Goal: Information Seeking & Learning: Understand process/instructions

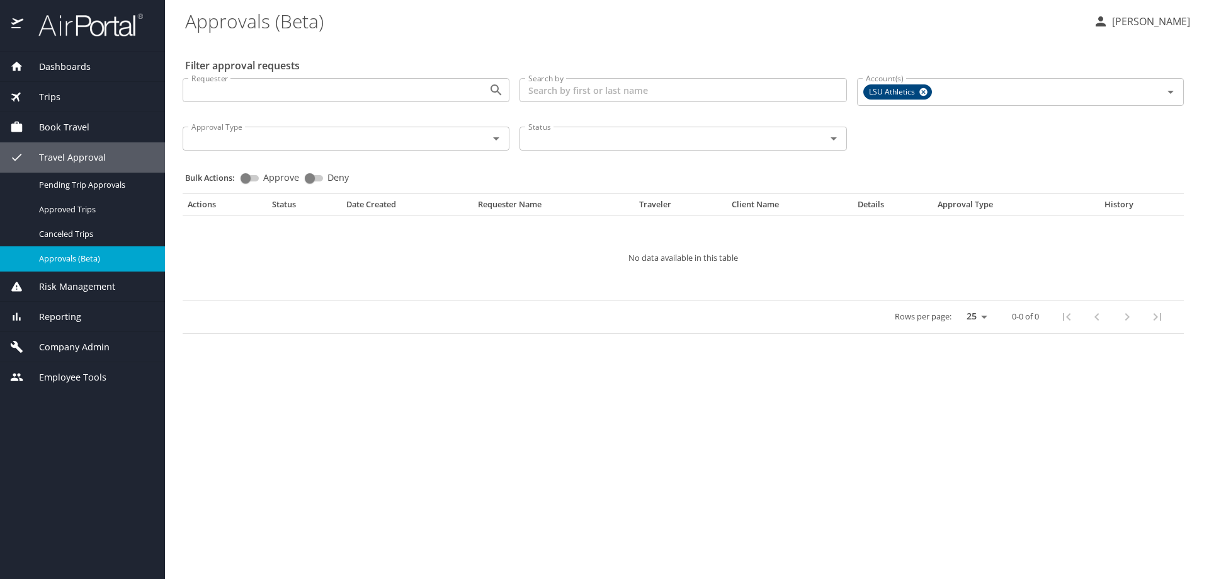
click at [93, 346] on span "Company Admin" at bounding box center [66, 347] width 86 height 14
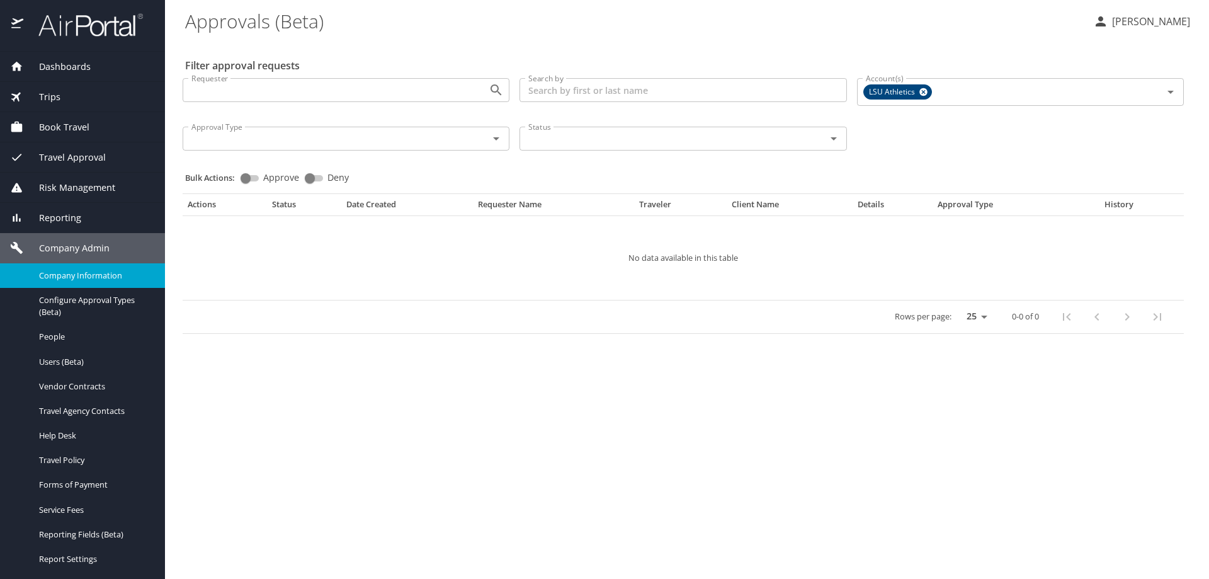
click at [101, 274] on span "Company Information" at bounding box center [94, 276] width 111 height 12
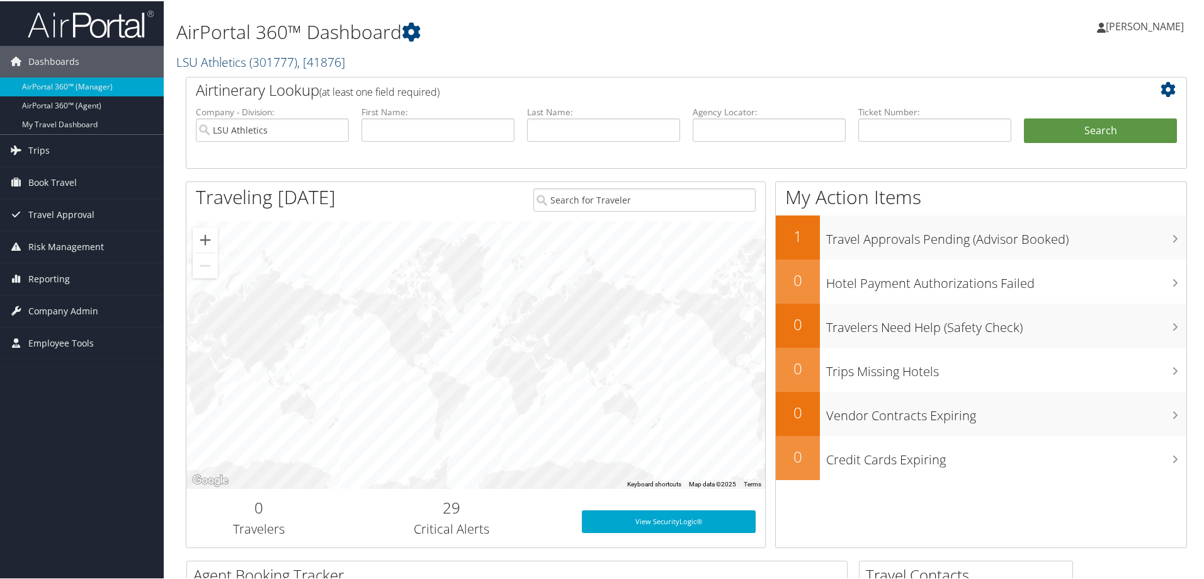
click at [246, 57] on link "LSU Athletics ( 301777 ) , [ 41876 ]" at bounding box center [260, 60] width 169 height 17
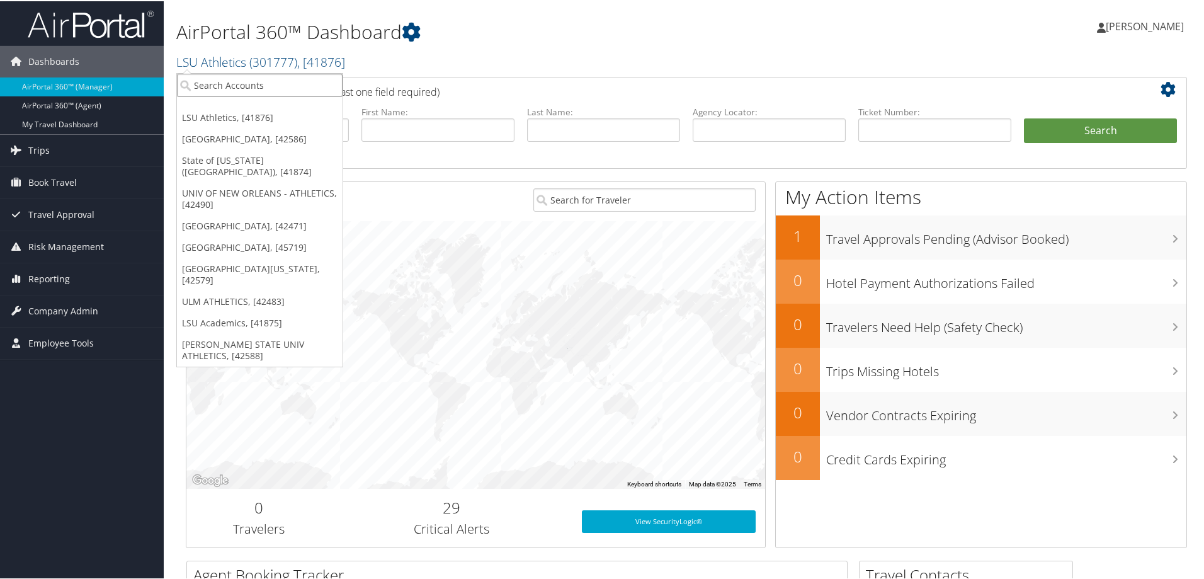
click at [222, 81] on input "search" at bounding box center [260, 83] width 166 height 23
type input "emu"
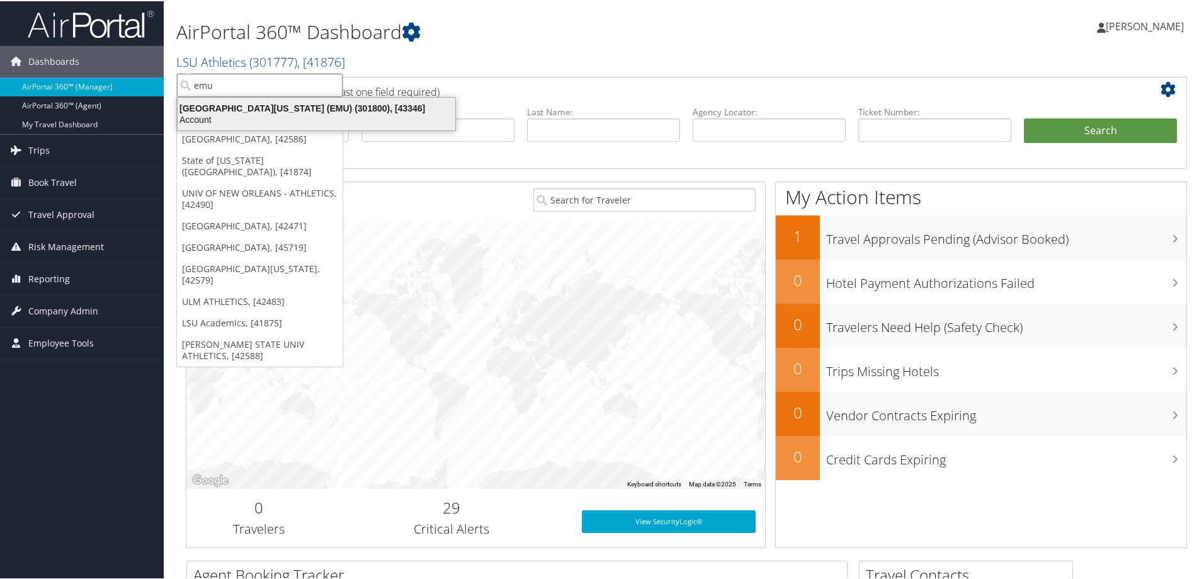
click at [240, 110] on div "Eastern Michigan University (EMU) (301800), [43346]" at bounding box center [316, 106] width 293 height 11
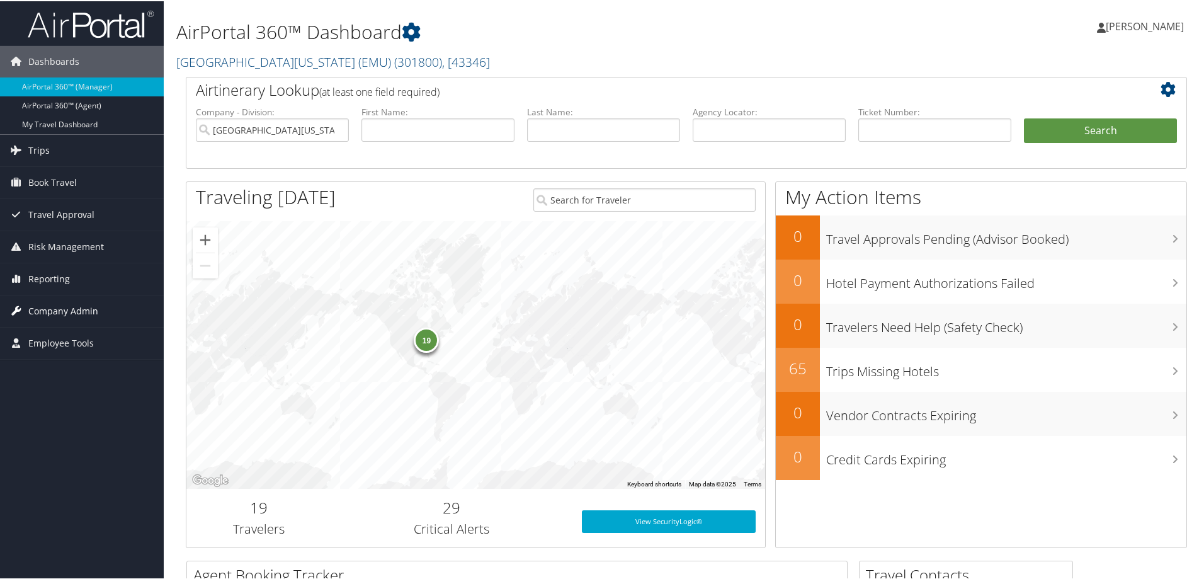
click at [78, 309] on span "Company Admin" at bounding box center [63, 309] width 70 height 31
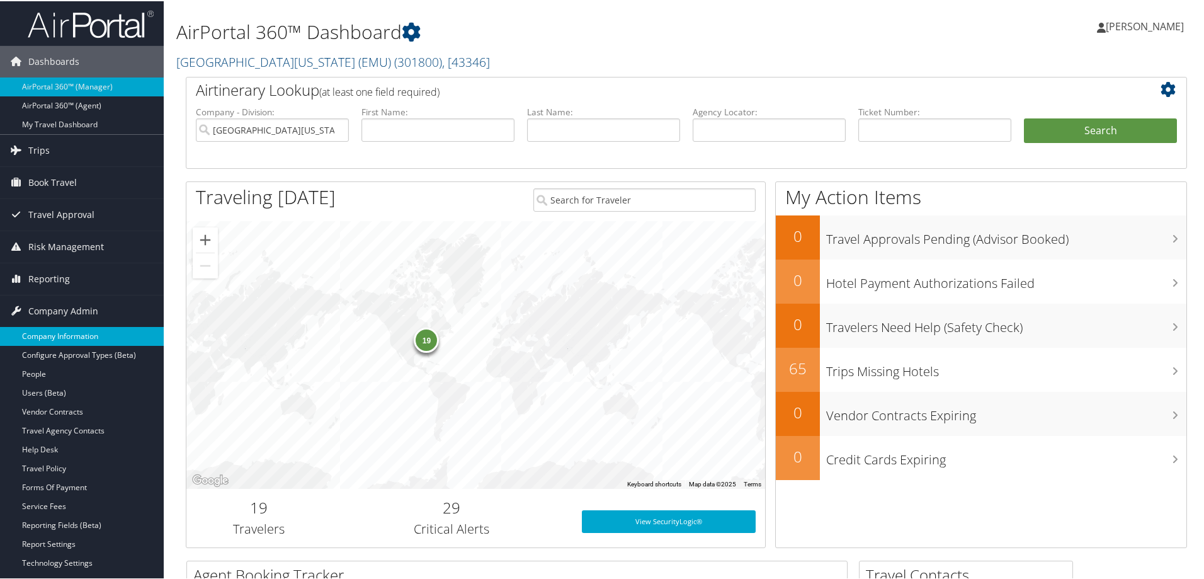
click at [81, 339] on link "Company Information" at bounding box center [82, 335] width 164 height 19
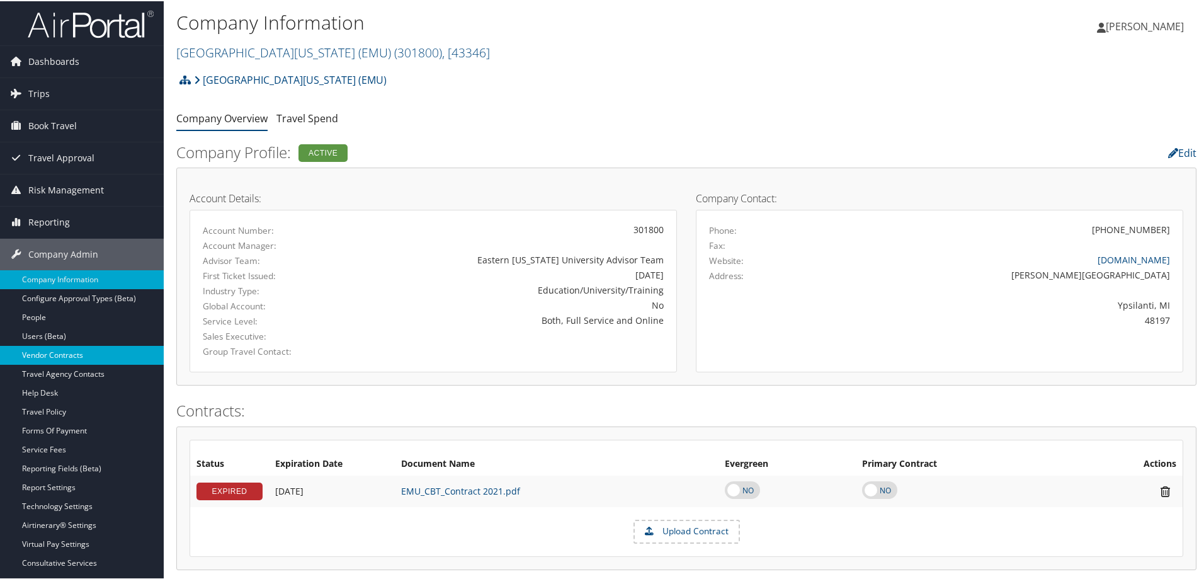
click at [63, 354] on link "Vendor Contracts" at bounding box center [82, 353] width 164 height 19
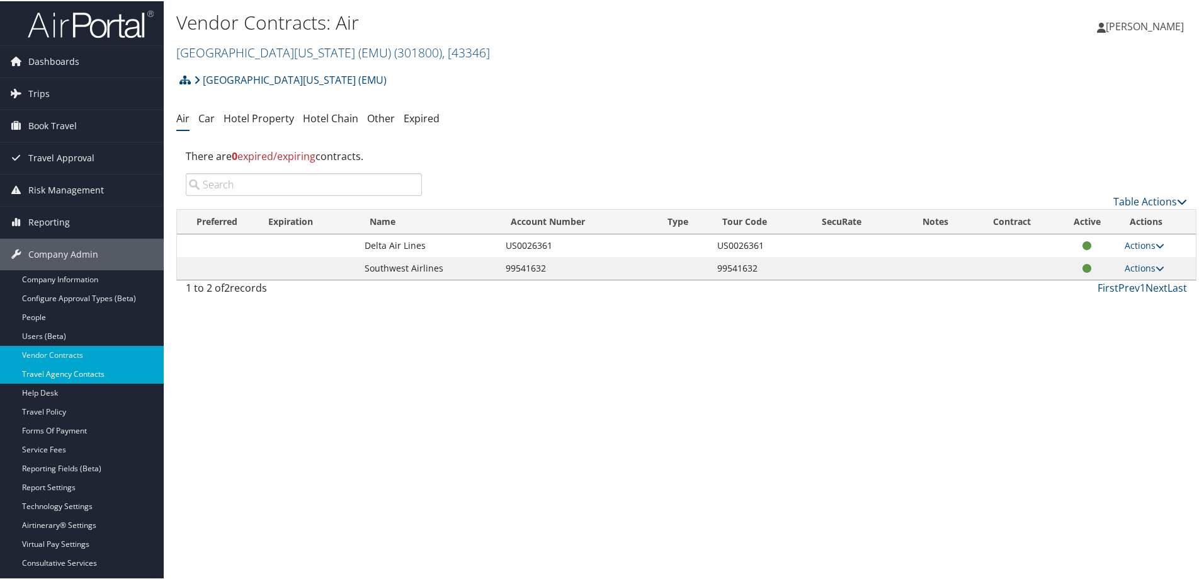
click at [92, 372] on link "Travel Agency Contacts" at bounding box center [82, 372] width 164 height 19
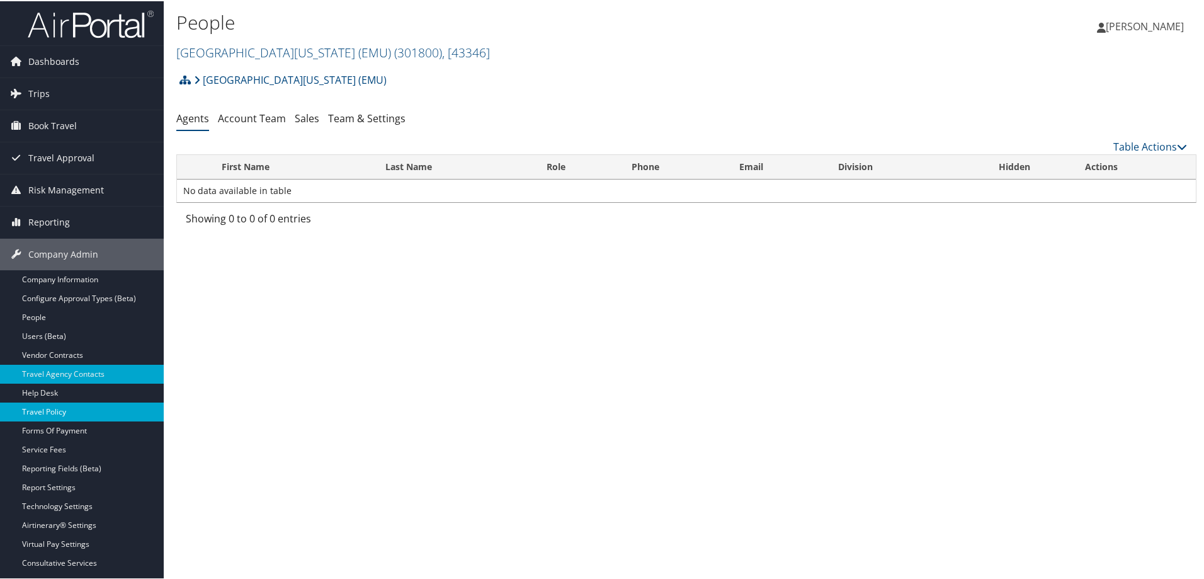
click at [76, 412] on link "Travel Policy" at bounding box center [82, 410] width 164 height 19
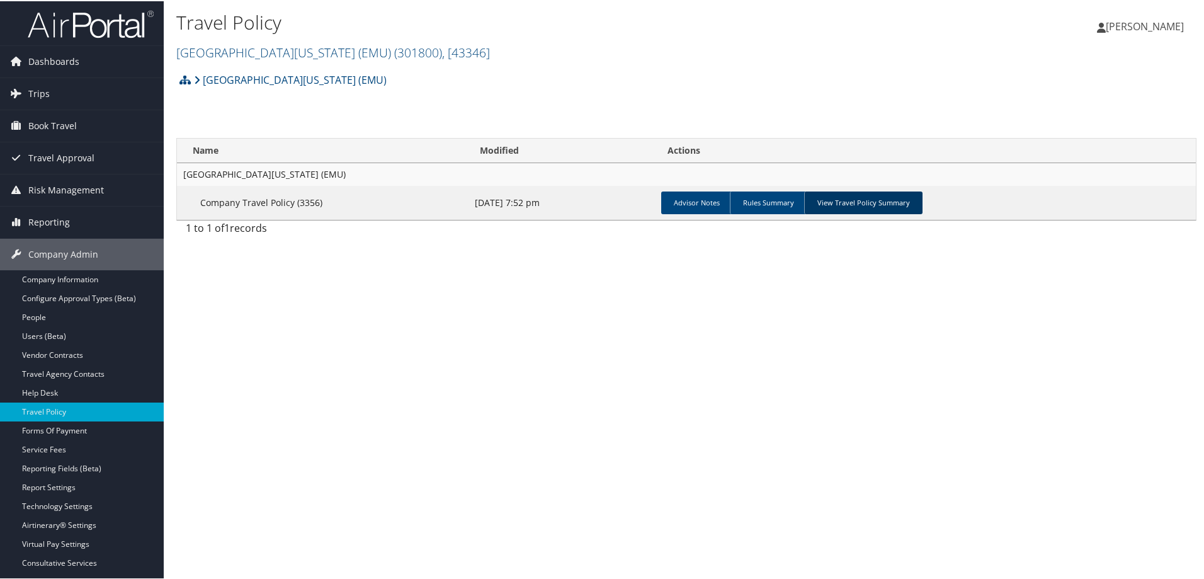
click at [846, 202] on link "View Travel Policy Summary" at bounding box center [863, 201] width 118 height 23
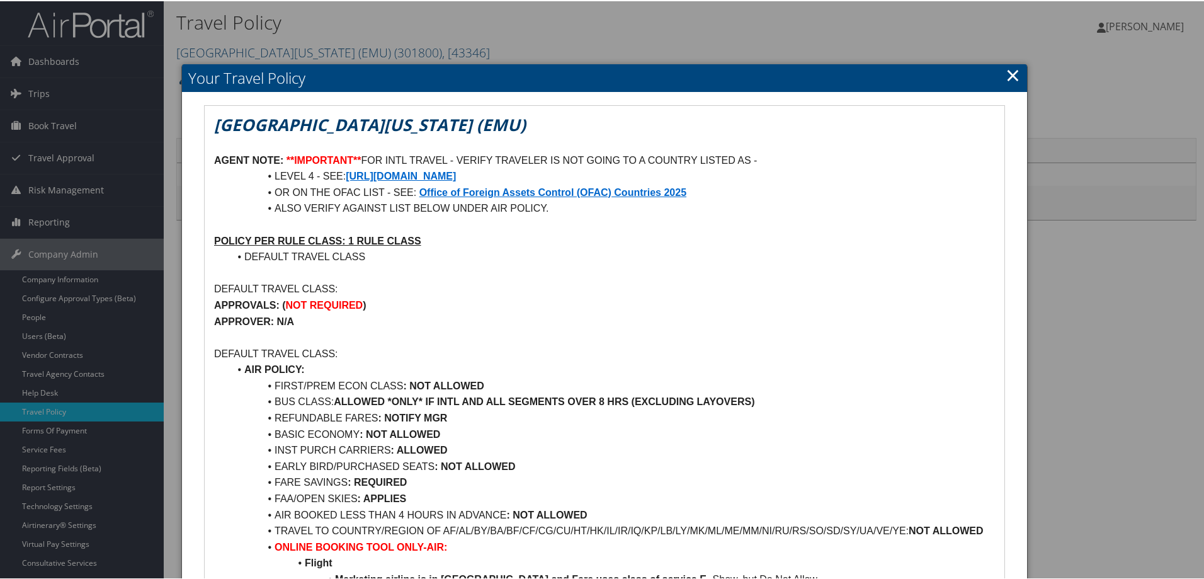
click at [1008, 72] on link "×" at bounding box center [1013, 73] width 14 height 25
